Goal: Task Accomplishment & Management: Manage account settings

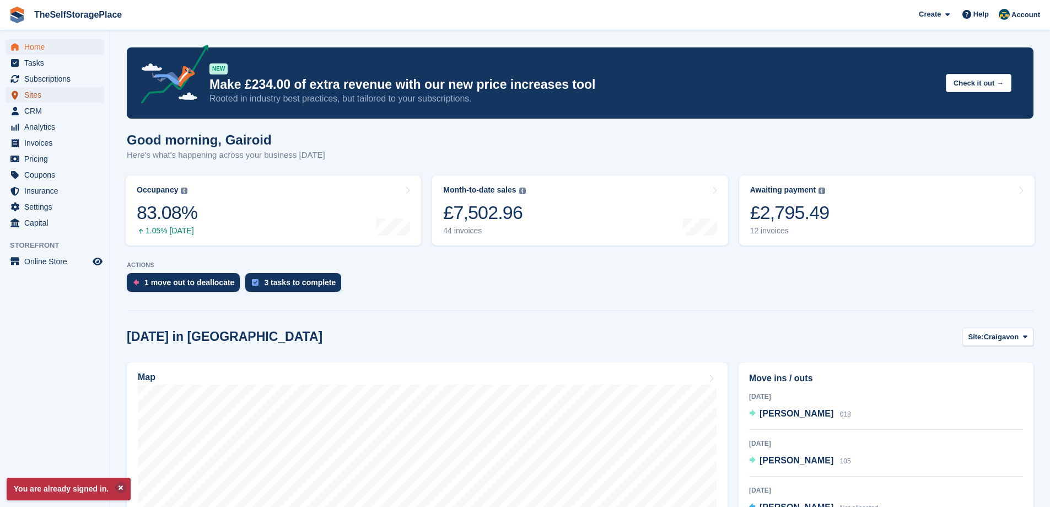
click at [57, 92] on span "Sites" at bounding box center [57, 94] width 66 height 15
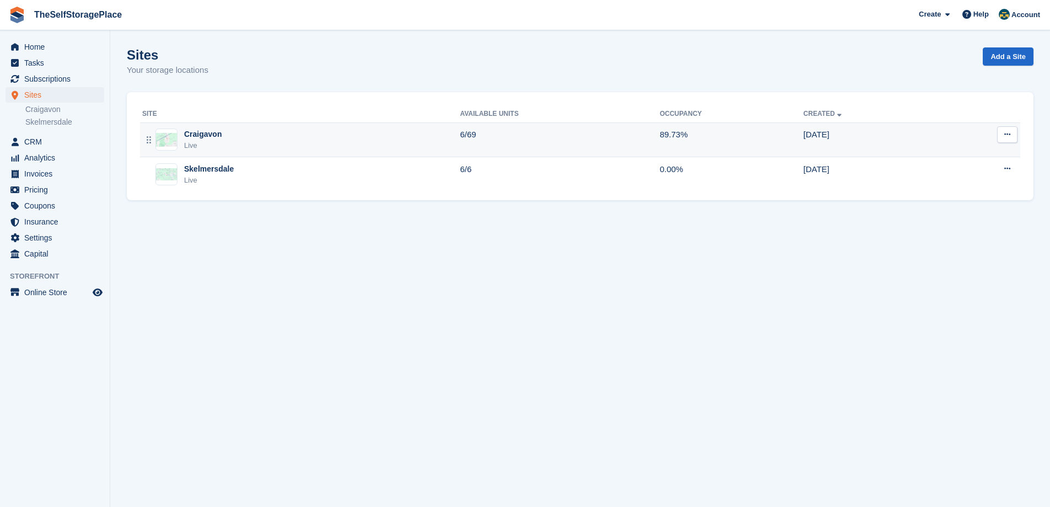
click at [281, 144] on div "Craigavon Live" at bounding box center [301, 139] width 318 height 23
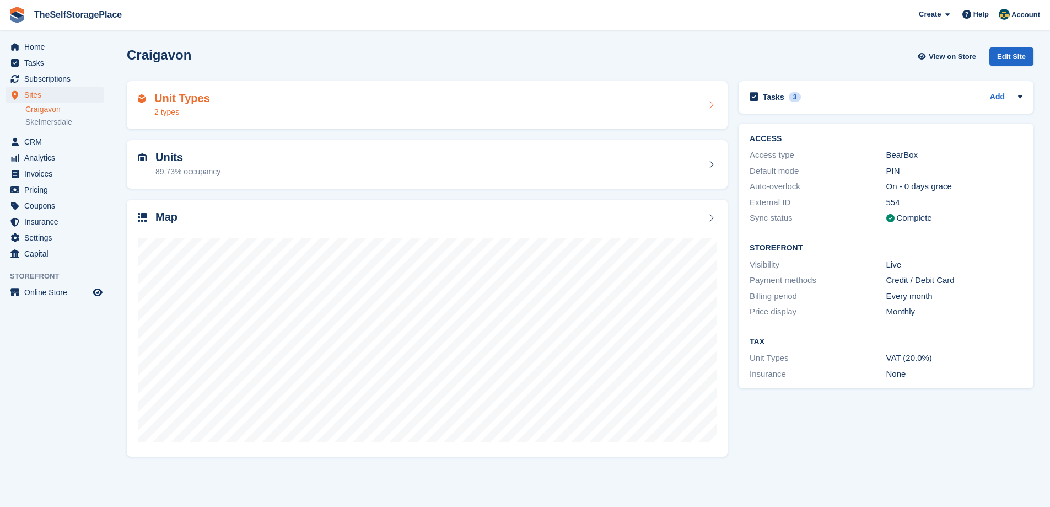
click at [277, 103] on div "Unit Types 2 types" at bounding box center [427, 105] width 579 height 26
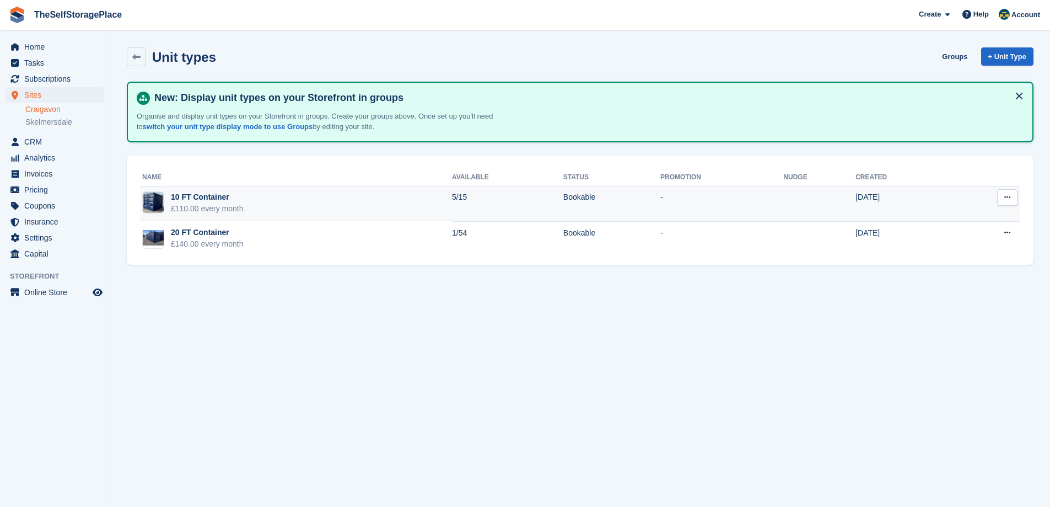
click at [254, 190] on td "10 FT Container £110.00 every month" at bounding box center [296, 203] width 312 height 35
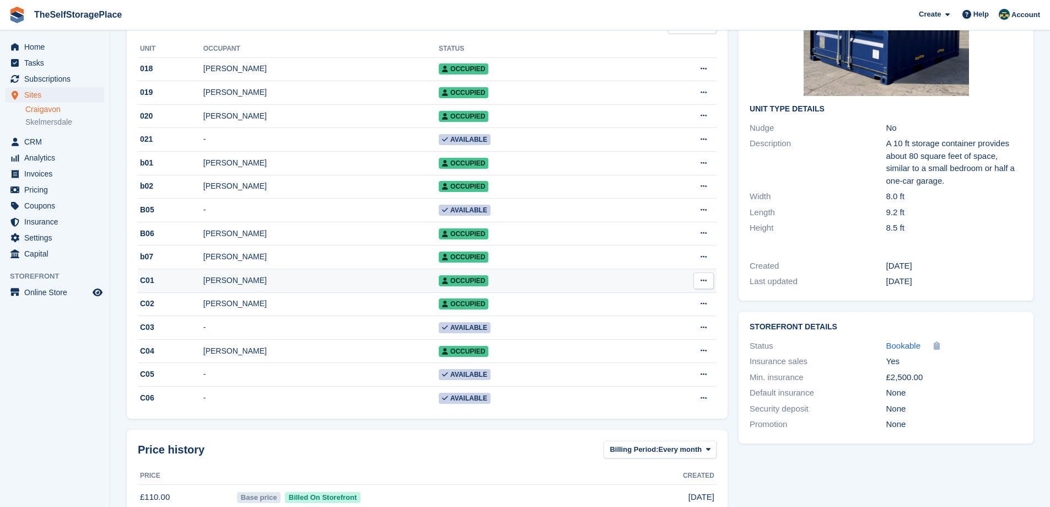
scroll to position [165, 0]
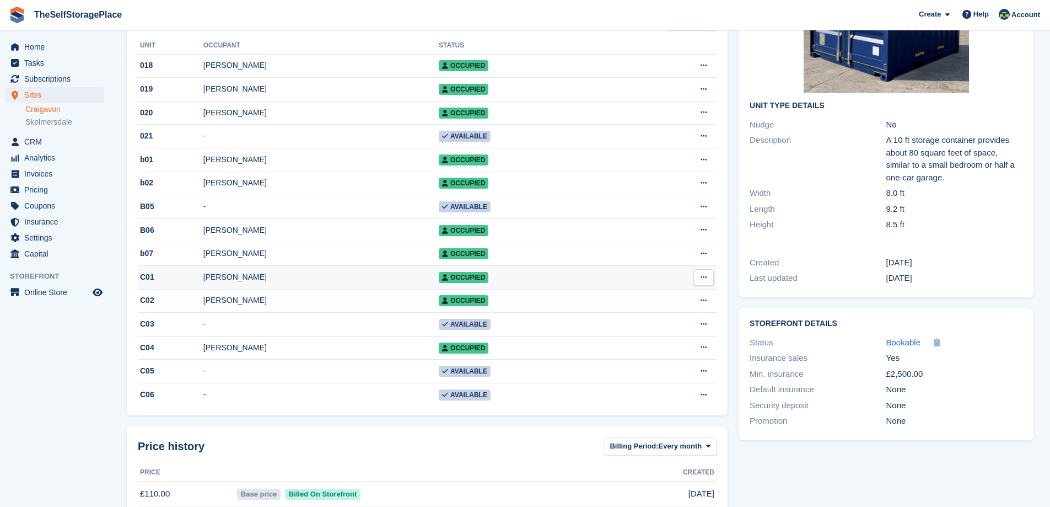
click at [263, 283] on div "[PERSON_NAME]" at bounding box center [320, 277] width 235 height 12
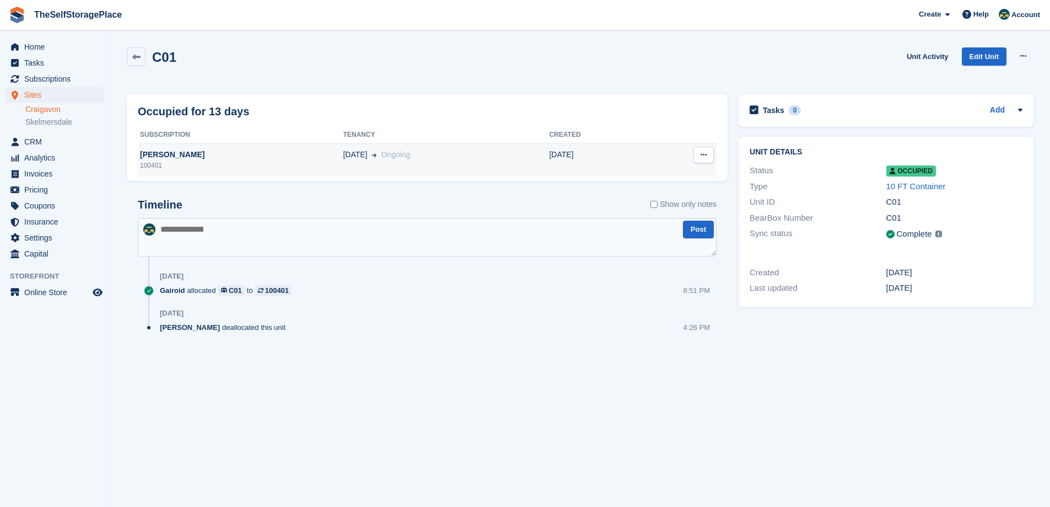
click at [173, 159] on div "Andrew Fan" at bounding box center [240, 155] width 205 height 12
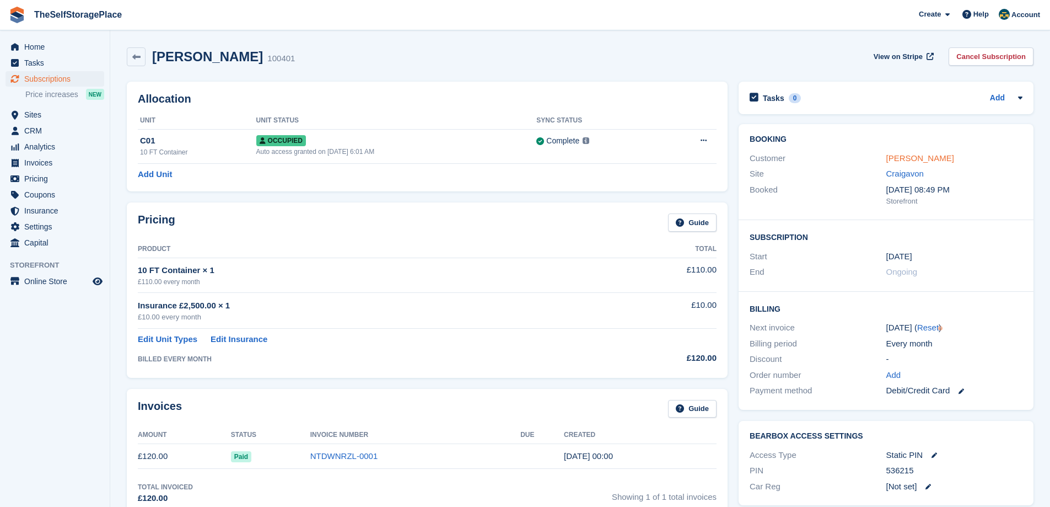
click at [909, 159] on link "Andrew Fan" at bounding box center [921, 157] width 68 height 9
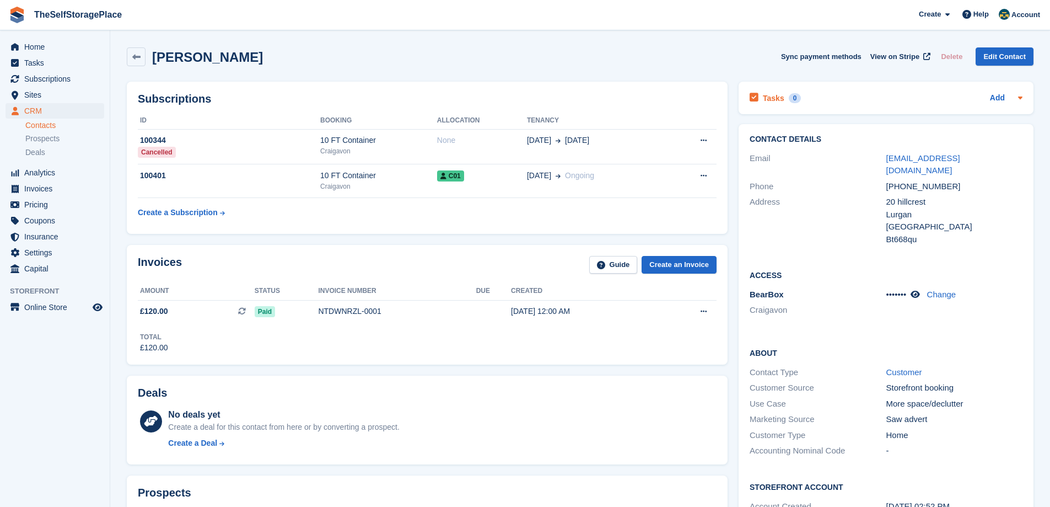
click at [1014, 98] on div at bounding box center [1018, 98] width 9 height 13
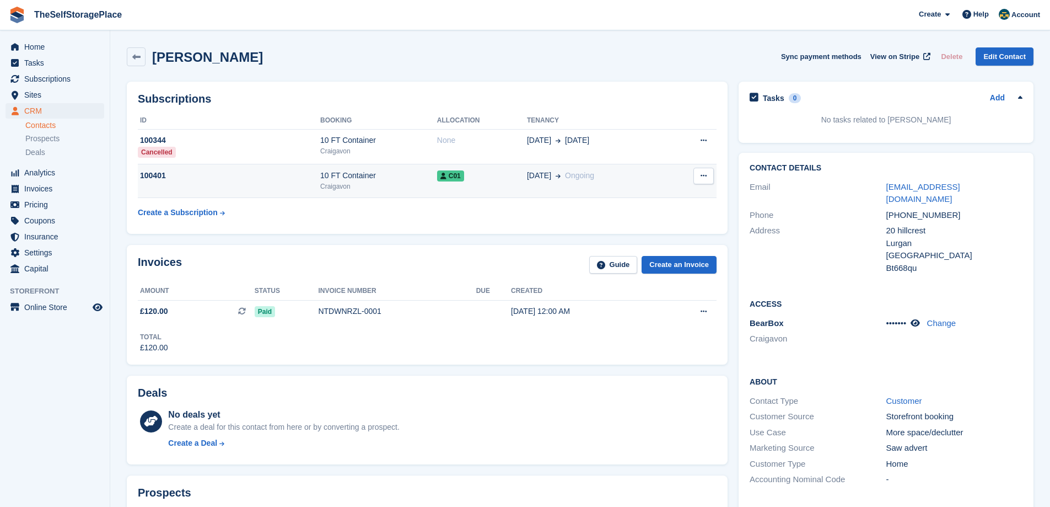
click at [701, 175] on icon at bounding box center [704, 175] width 6 height 7
click at [661, 195] on p "Cancel subscription" at bounding box center [661, 197] width 96 height 14
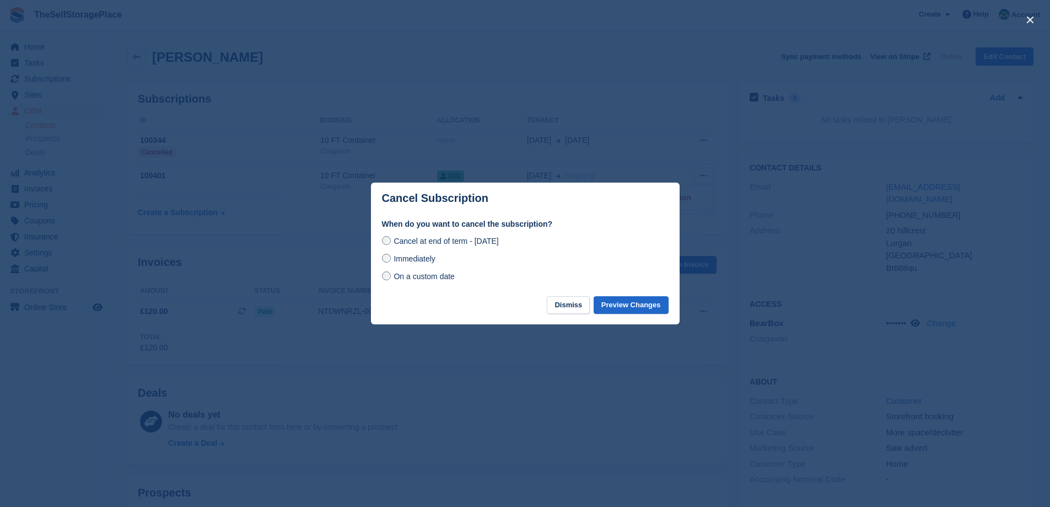
click at [425, 281] on span "On a custom date" at bounding box center [424, 276] width 61 height 9
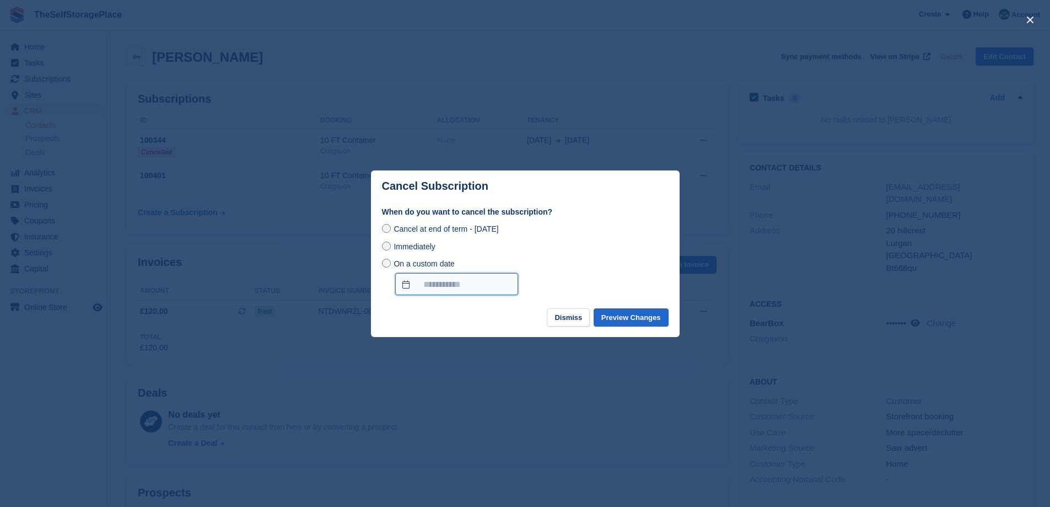
click at [466, 286] on input "On a custom date" at bounding box center [456, 284] width 123 height 22
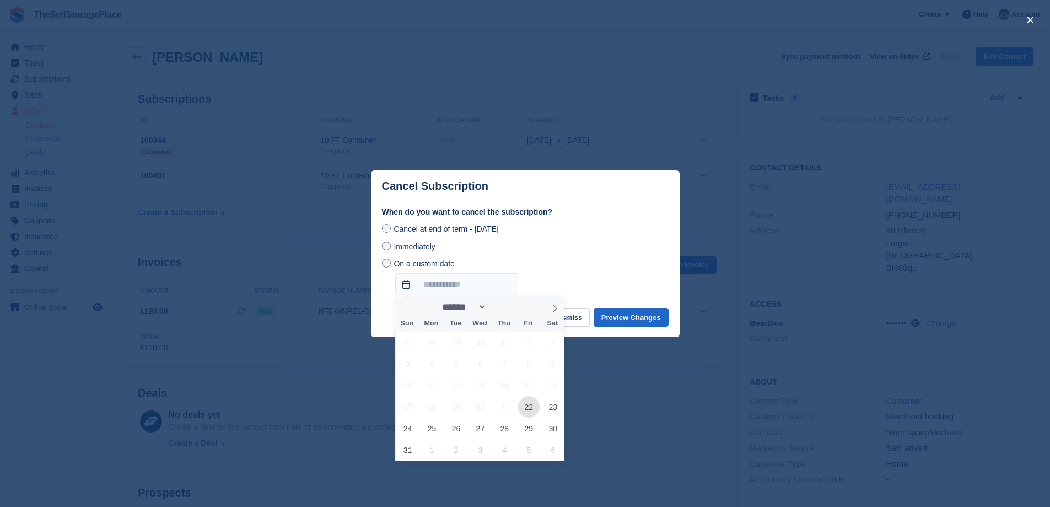
drag, startPoint x: 531, startPoint y: 409, endPoint x: 532, endPoint y: 403, distance: 6.2
click at [530, 409] on span "22" at bounding box center [529, 407] width 22 height 22
type input "**********"
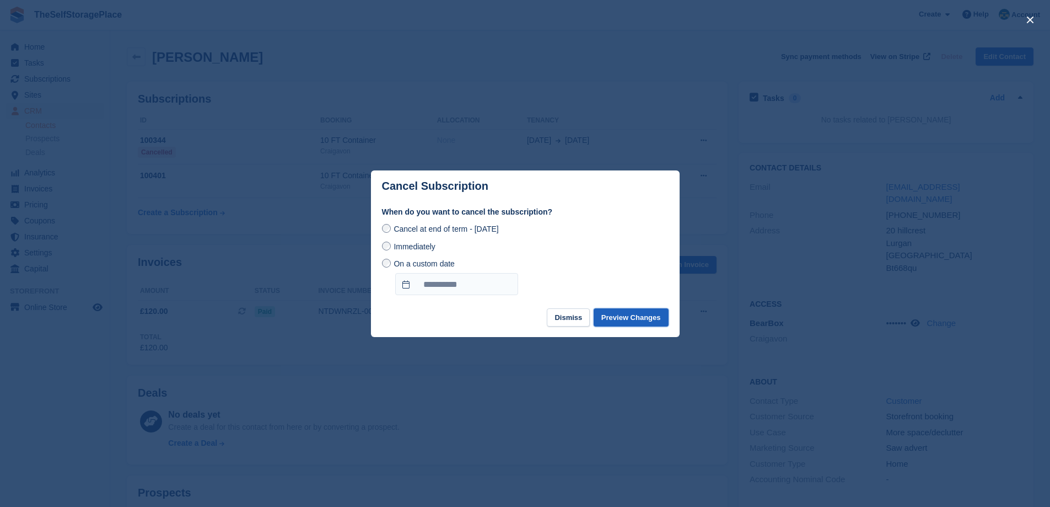
click at [627, 319] on button "Preview Changes" at bounding box center [631, 317] width 75 height 18
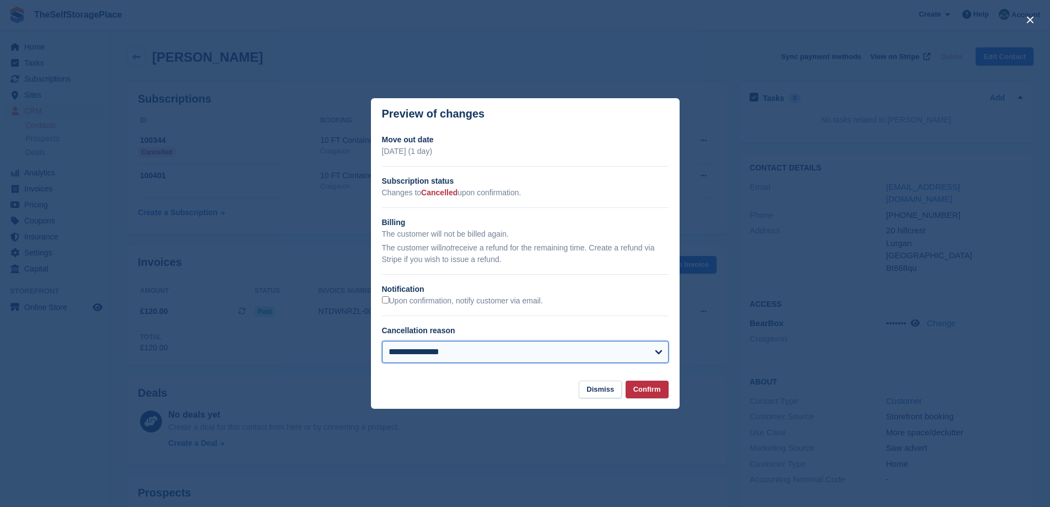
click at [524, 350] on select "**********" at bounding box center [525, 352] width 287 height 22
select select "**********"
click at [382, 341] on select "**********" at bounding box center [525, 352] width 287 height 22
click at [650, 392] on button "Confirm" at bounding box center [647, 389] width 43 height 18
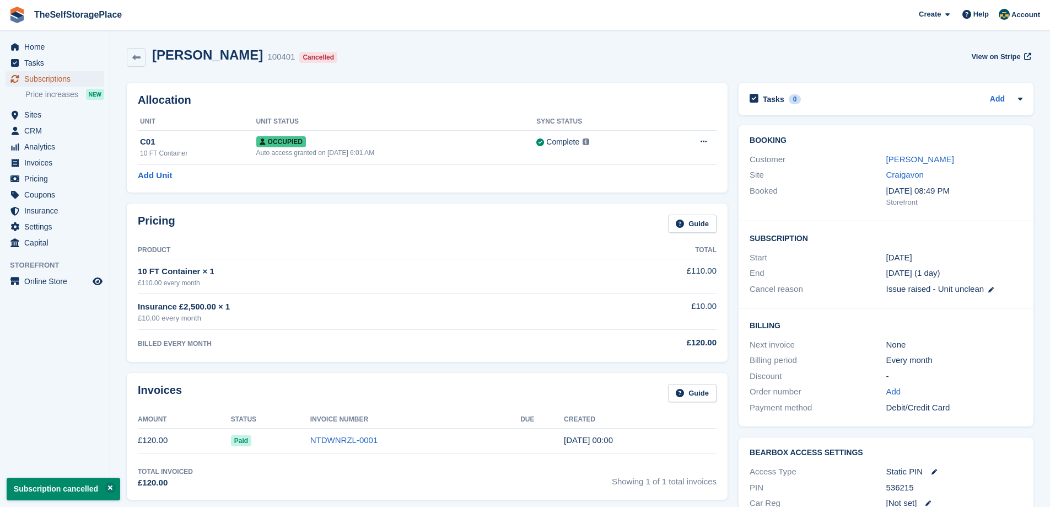
click at [53, 77] on span "Subscriptions" at bounding box center [57, 78] width 66 height 15
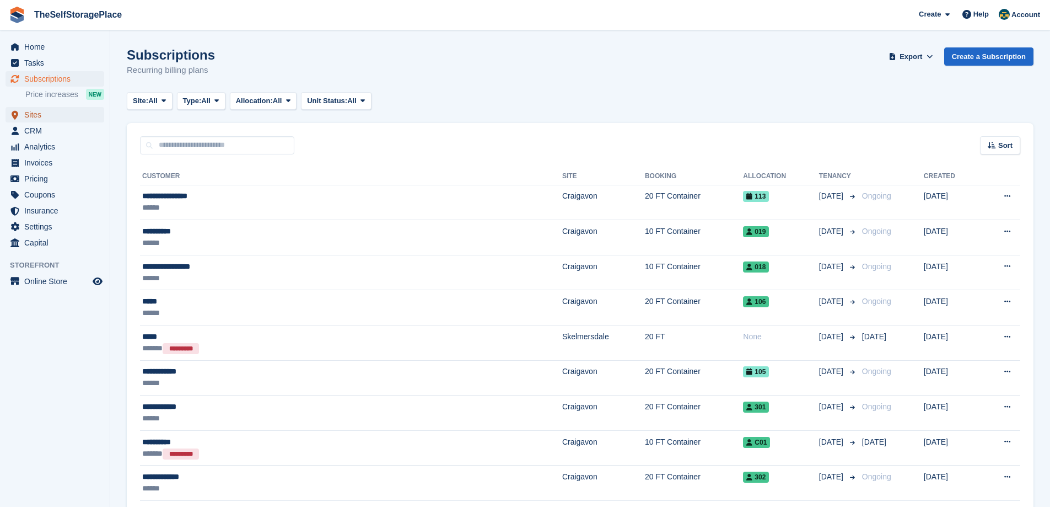
click at [43, 122] on ul "Sites Sites" at bounding box center [55, 115] width 110 height 16
click at [29, 113] on span "Sites" at bounding box center [57, 114] width 66 height 15
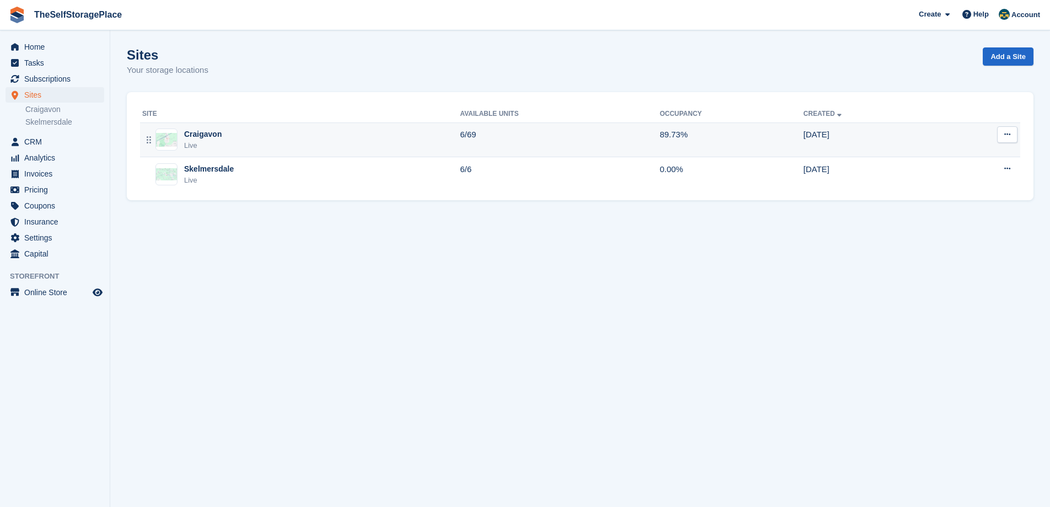
click at [221, 145] on div "Craigavon Live" at bounding box center [301, 139] width 318 height 23
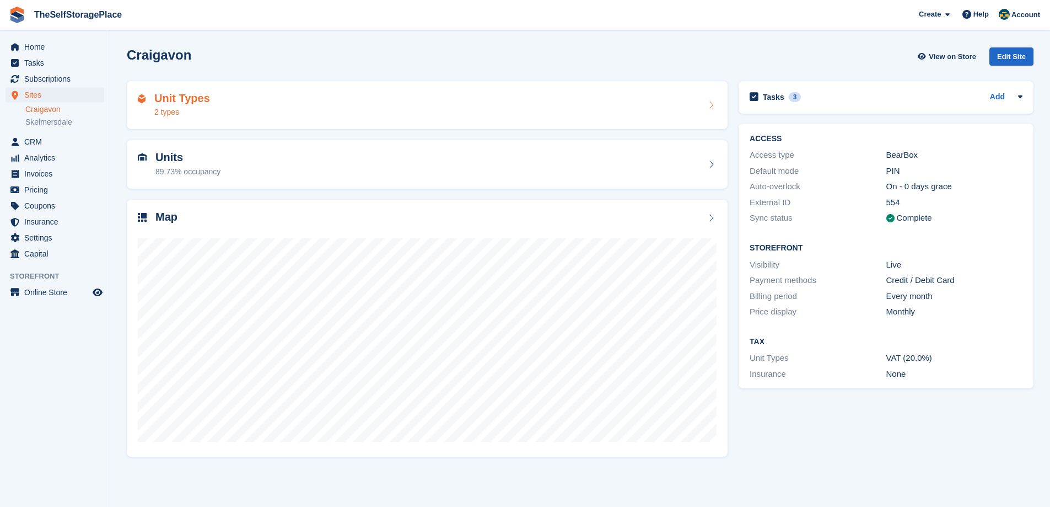
click at [220, 102] on div "Unit Types 2 types" at bounding box center [427, 105] width 579 height 26
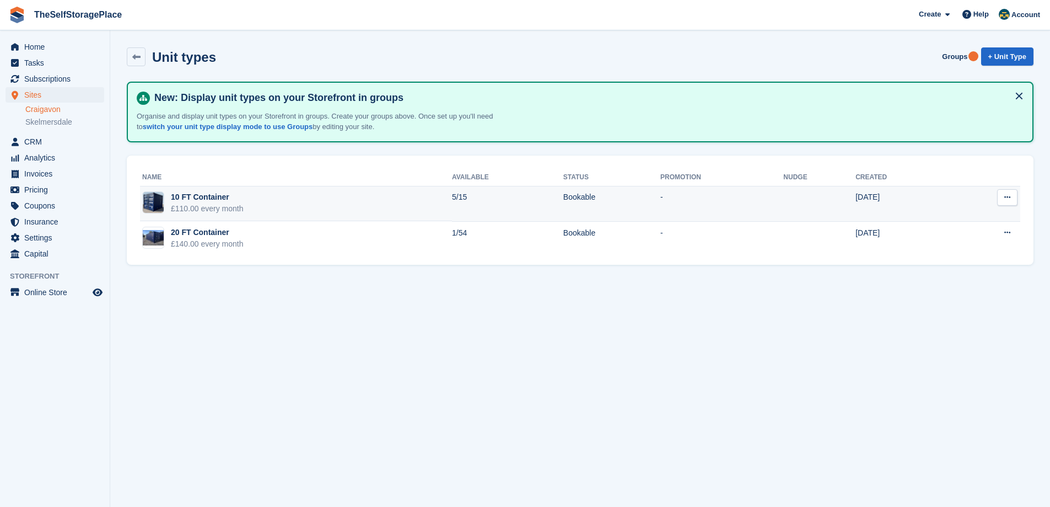
click at [275, 194] on td "10 FT Container £110.00 every month" at bounding box center [296, 203] width 312 height 35
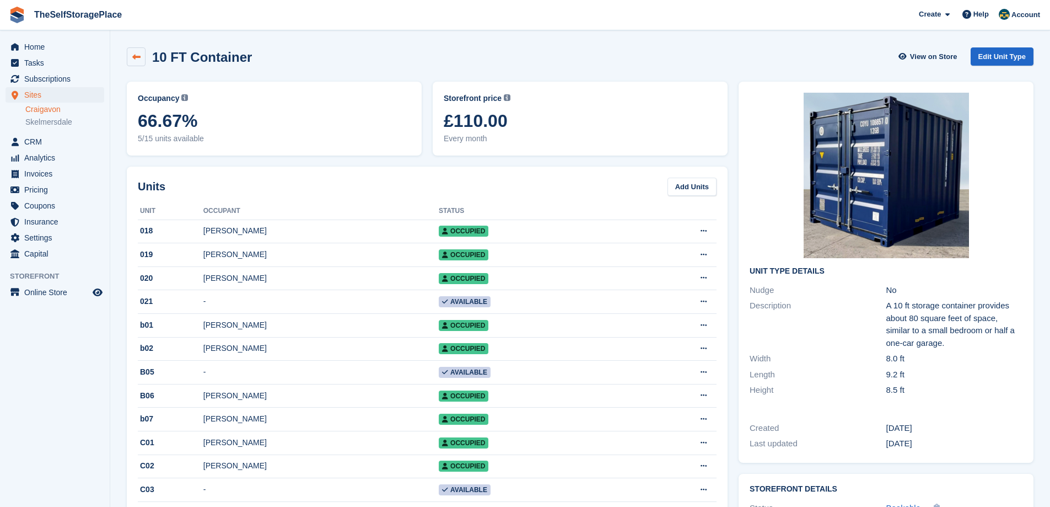
click at [143, 57] on link at bounding box center [136, 56] width 19 height 19
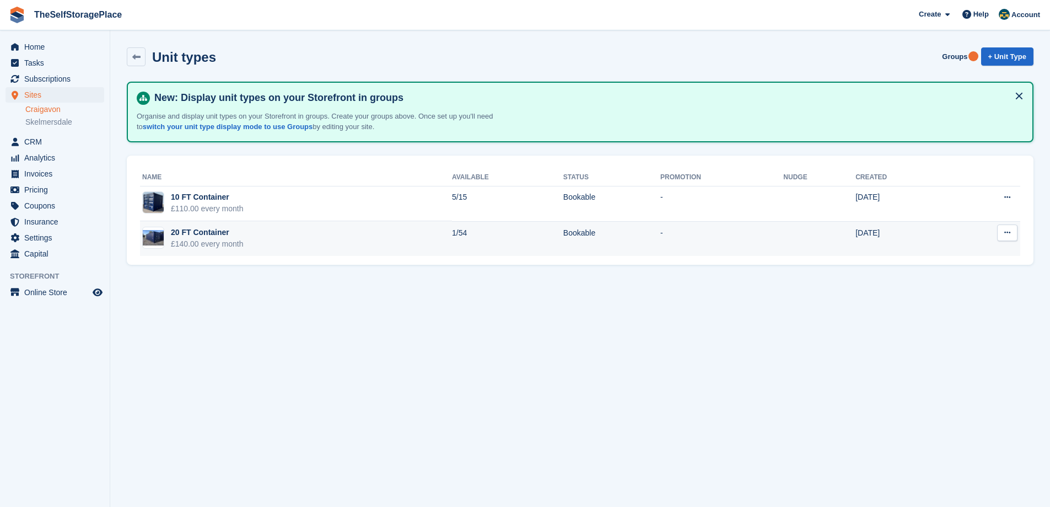
click at [247, 228] on td "20 FT Container £140.00 every month" at bounding box center [296, 238] width 312 height 35
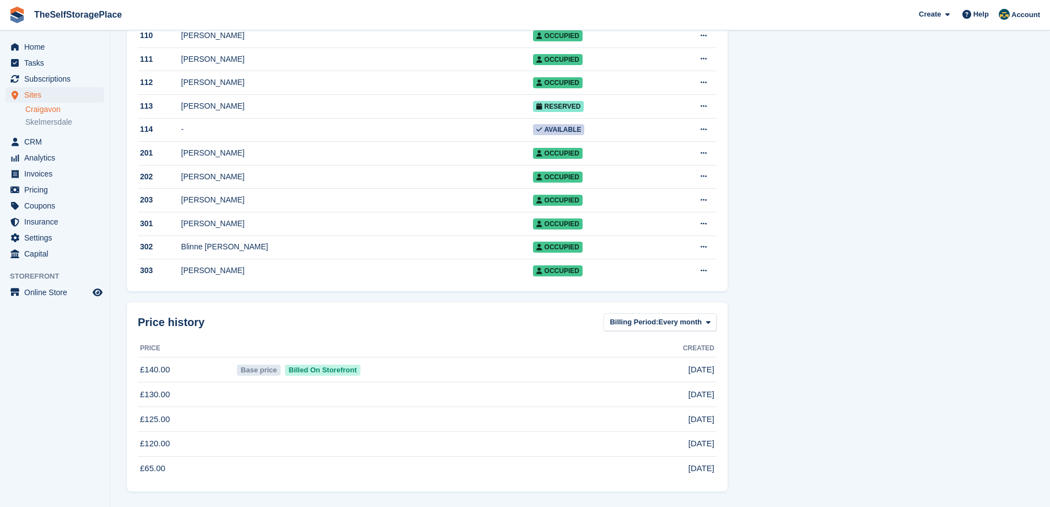
scroll to position [1235, 0]
